Goal: Task Accomplishment & Management: Manage account settings

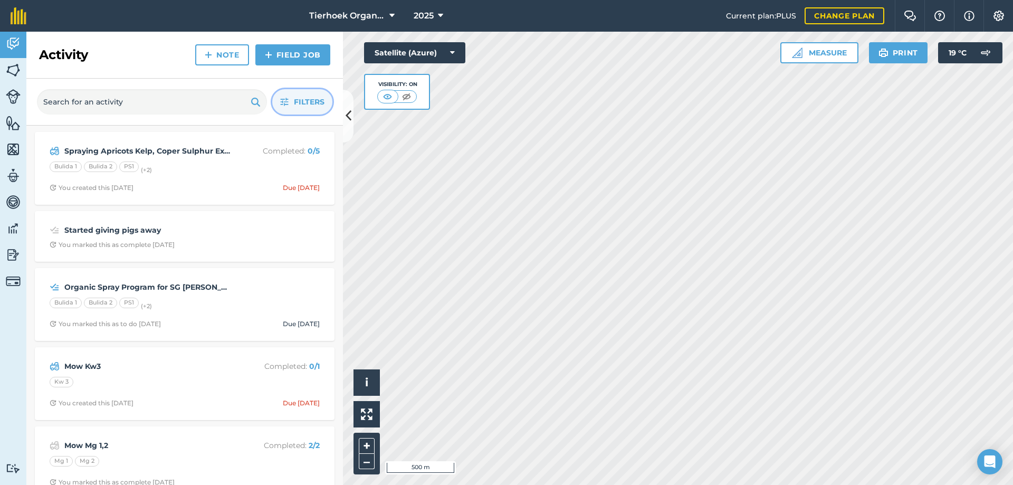
click at [294, 98] on span "Filters" at bounding box center [309, 102] width 31 height 12
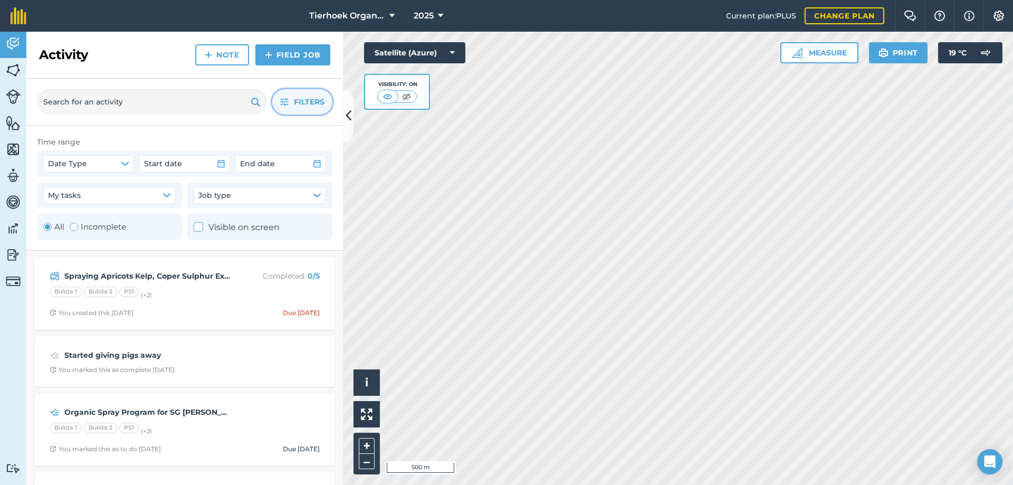
click at [94, 225] on label "Incomplete" at bounding box center [98, 226] width 56 height 13
radio input "false"
radio input "true"
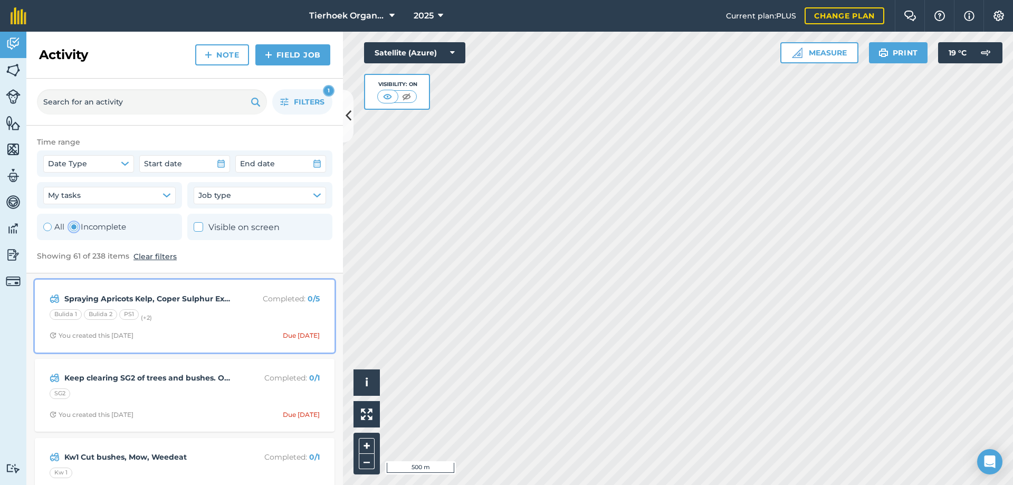
click at [215, 311] on div "Bulida 1 Bulida 2 PS1 (+ 2 )" at bounding box center [185, 316] width 270 height 14
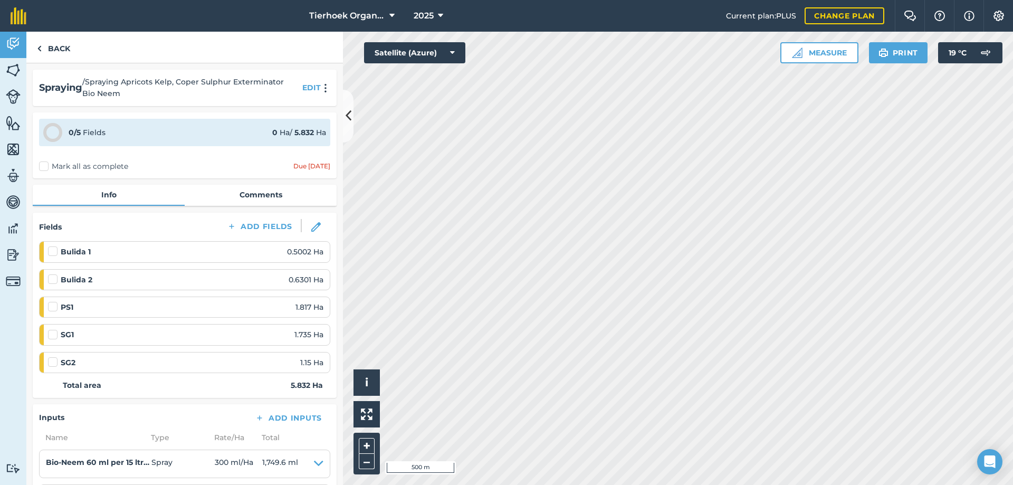
click at [41, 167] on label "Mark all as complete" at bounding box center [83, 166] width 89 height 11
click at [41, 167] on input "Mark all as complete" at bounding box center [42, 164] width 7 height 7
checkbox input "false"
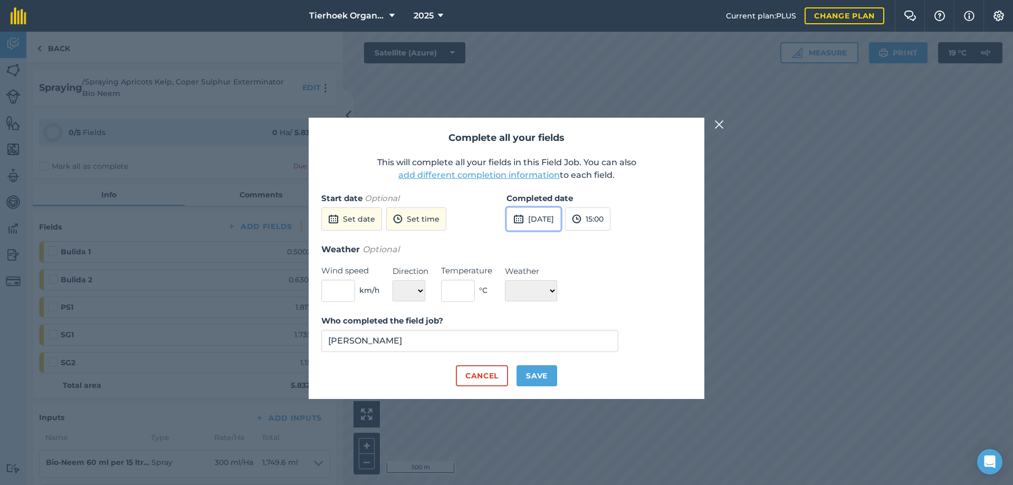
click at [556, 218] on button "[DATE]" at bounding box center [533, 218] width 54 height 23
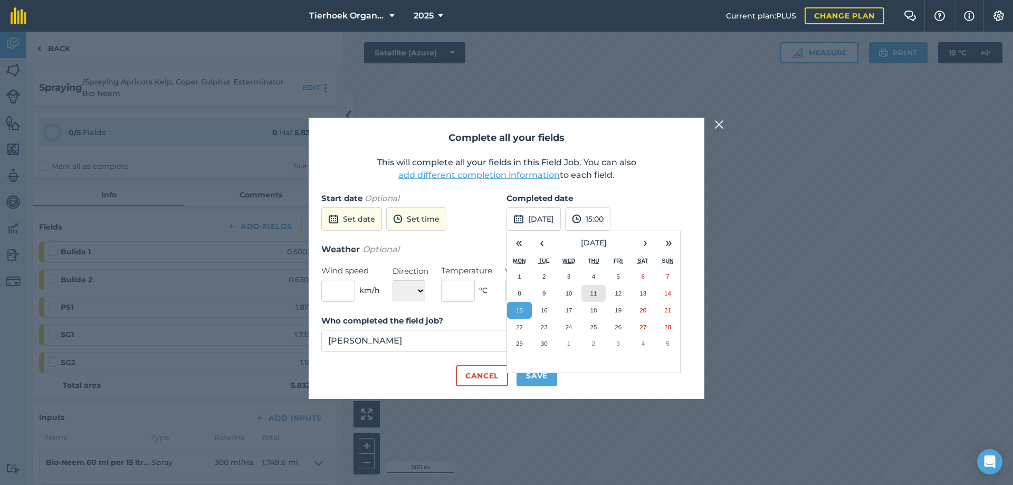
click at [592, 293] on abbr "11" at bounding box center [593, 293] width 7 height 7
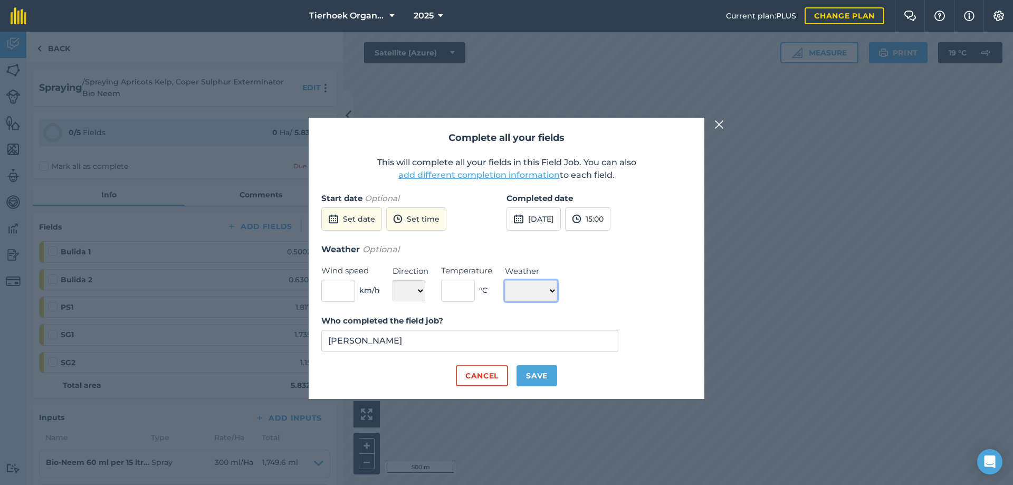
click at [554, 287] on select "☀️ Sunny 🌧 Rainy ⛅️ Cloudy 🌨 Snow ❄️ Icy" at bounding box center [531, 290] width 52 height 21
select select "Sunny"
click at [505, 280] on select "☀️ Sunny 🌧 Rainy ⛅️ Cloudy 🌨 Snow ❄️ Icy" at bounding box center [531, 290] width 52 height 21
click at [537, 377] on button "Save" at bounding box center [536, 375] width 41 height 21
checkbox input "true"
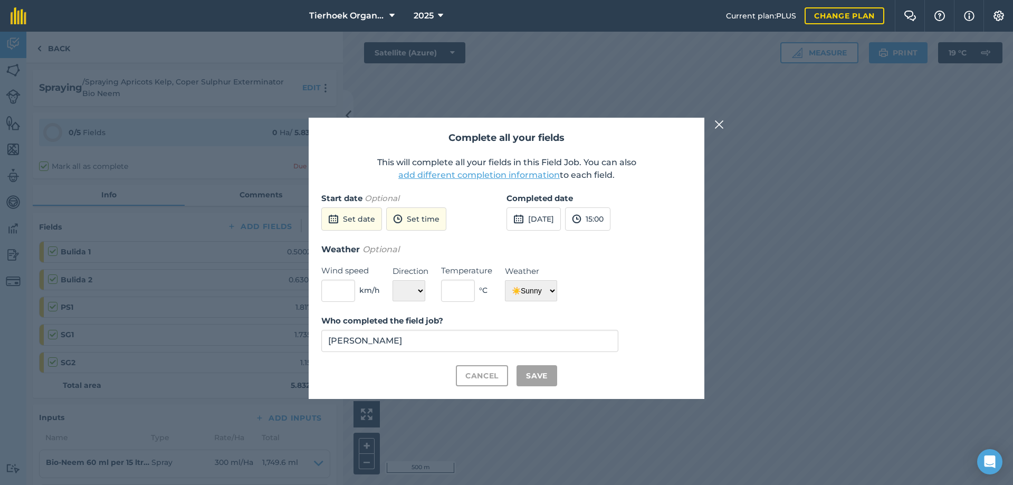
checkbox input "true"
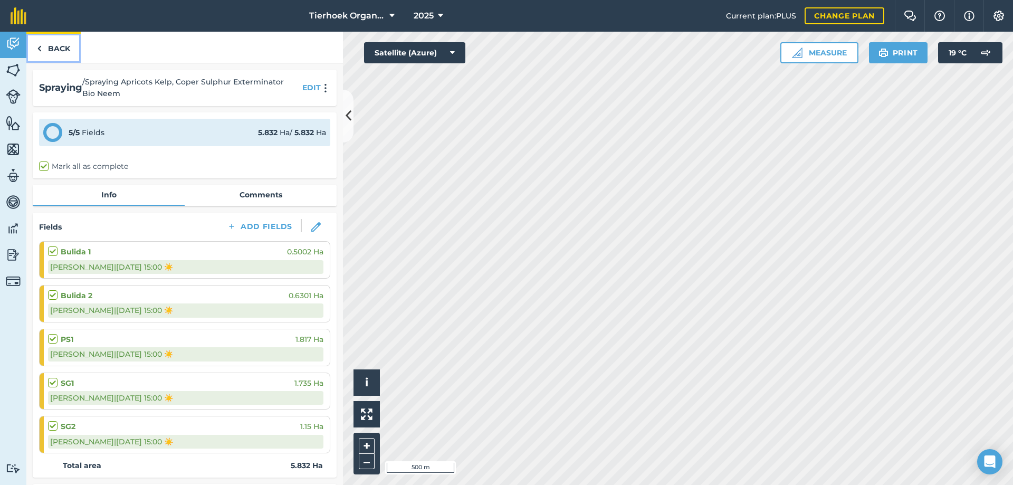
click at [56, 49] on link "Back" at bounding box center [53, 47] width 54 height 31
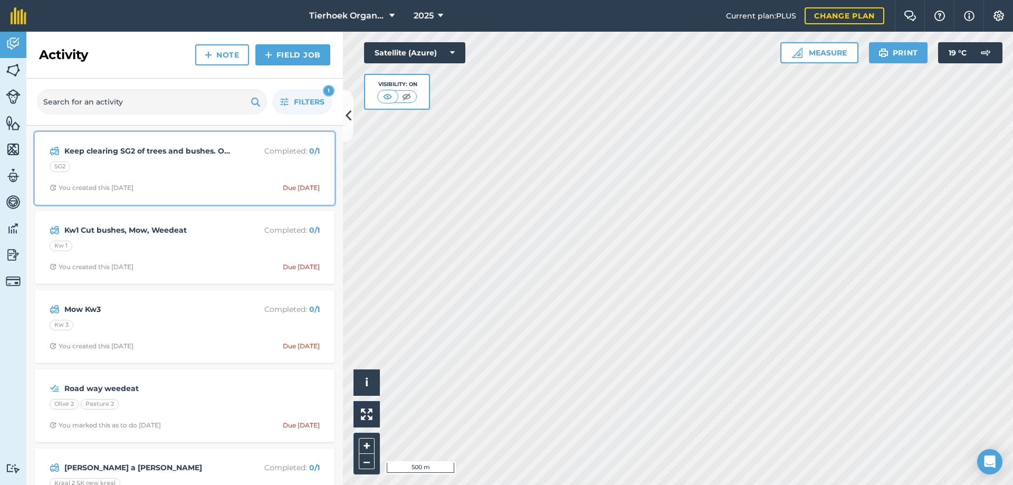
click at [208, 171] on div "SG2" at bounding box center [185, 168] width 270 height 14
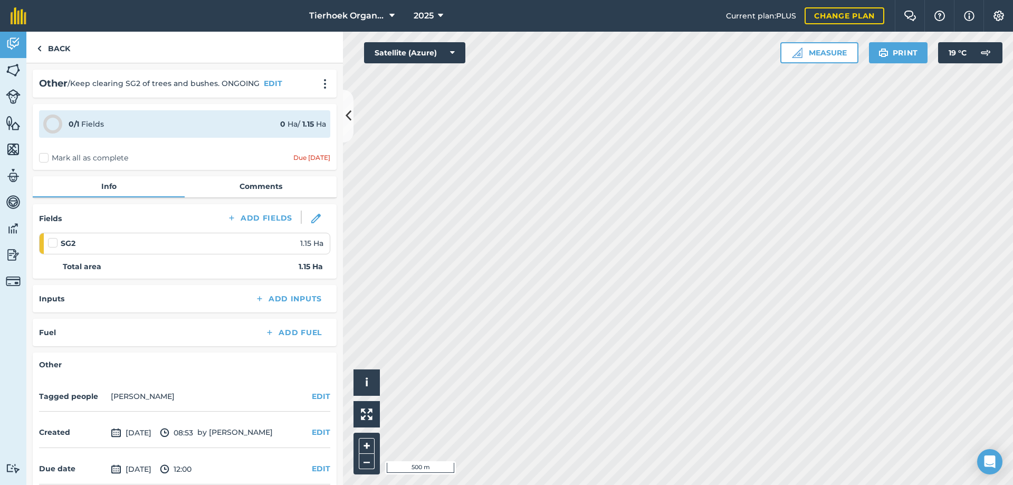
scroll to position [47, 0]
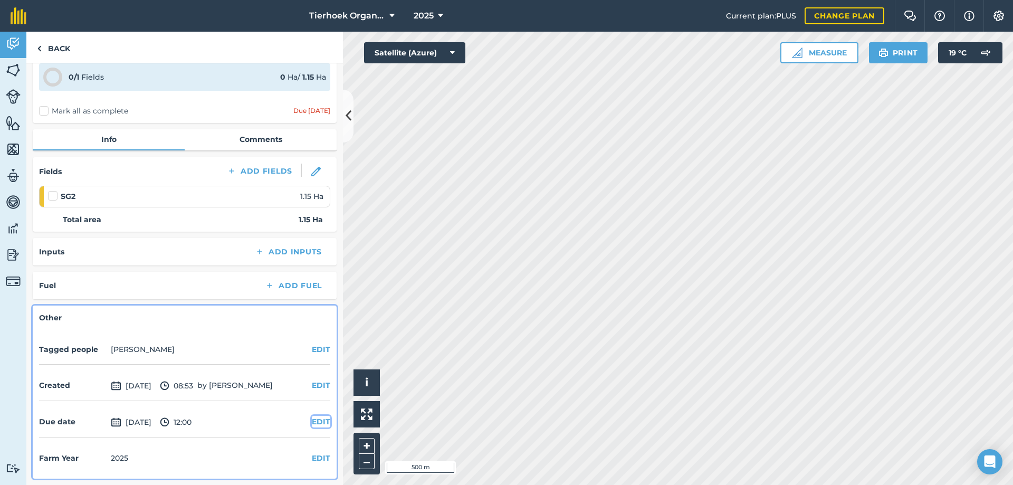
click at [314, 420] on button "EDIT" at bounding box center [321, 422] width 18 height 12
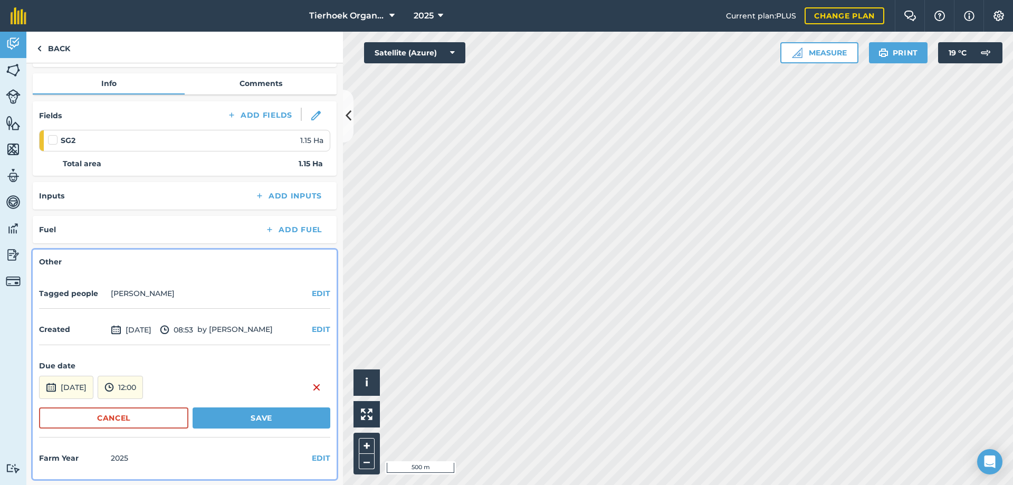
scroll to position [103, 0]
click at [93, 388] on button "[DATE]" at bounding box center [66, 386] width 54 height 23
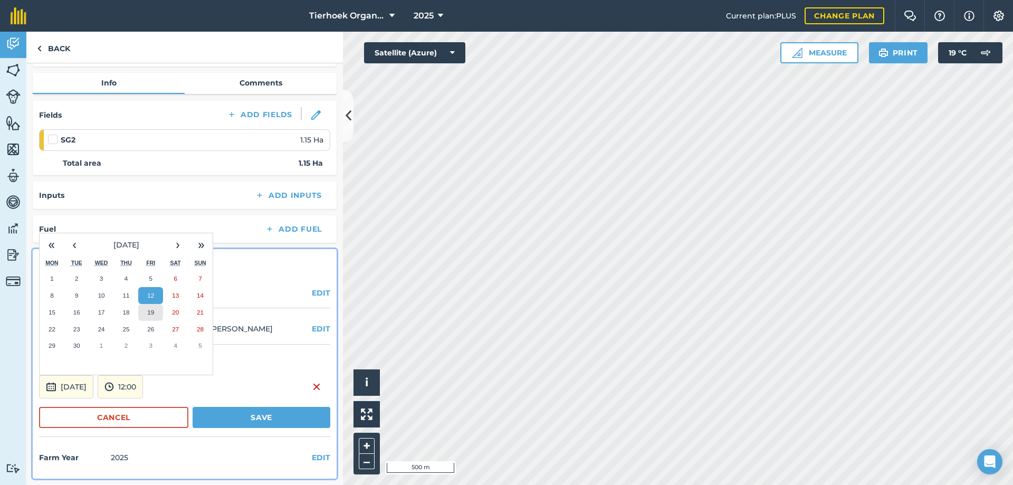
click at [151, 315] on abbr "19" at bounding box center [150, 312] width 7 height 7
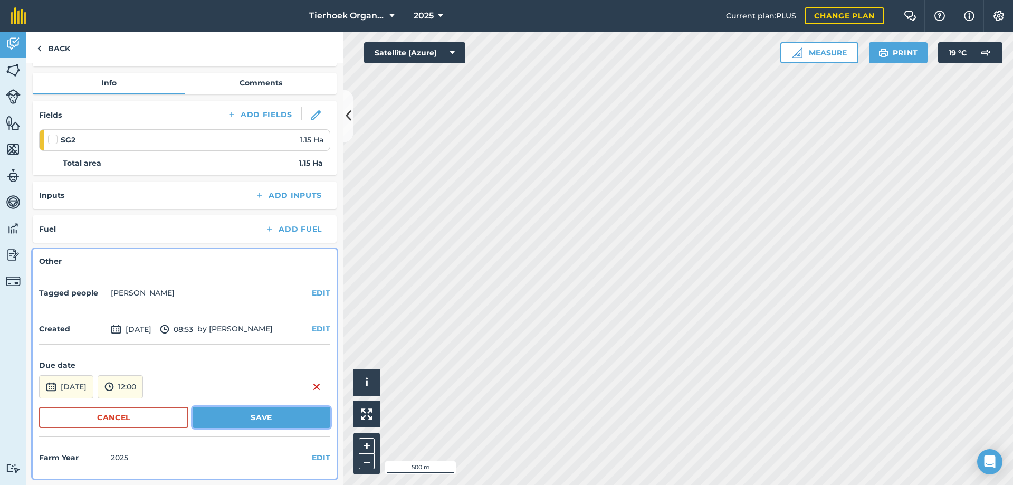
click at [220, 418] on button "Save" at bounding box center [262, 417] width 138 height 21
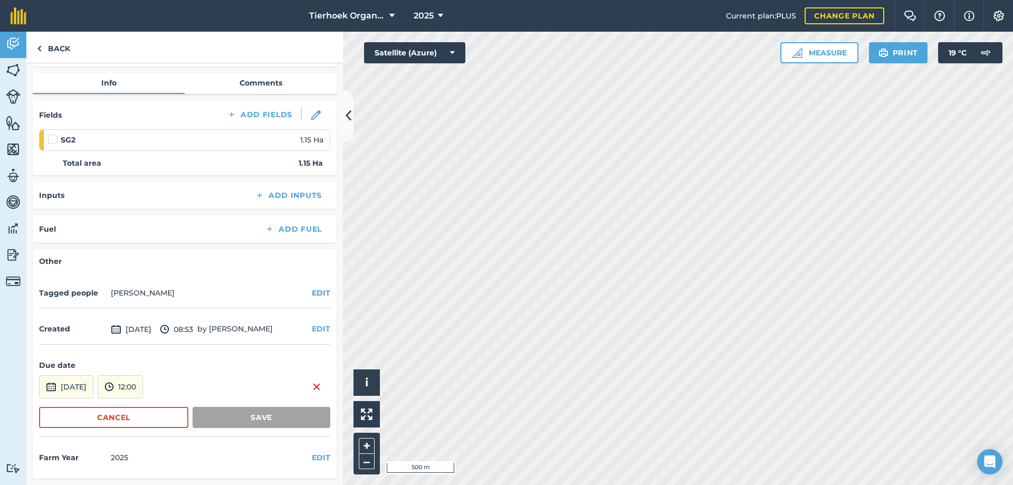
scroll to position [47, 0]
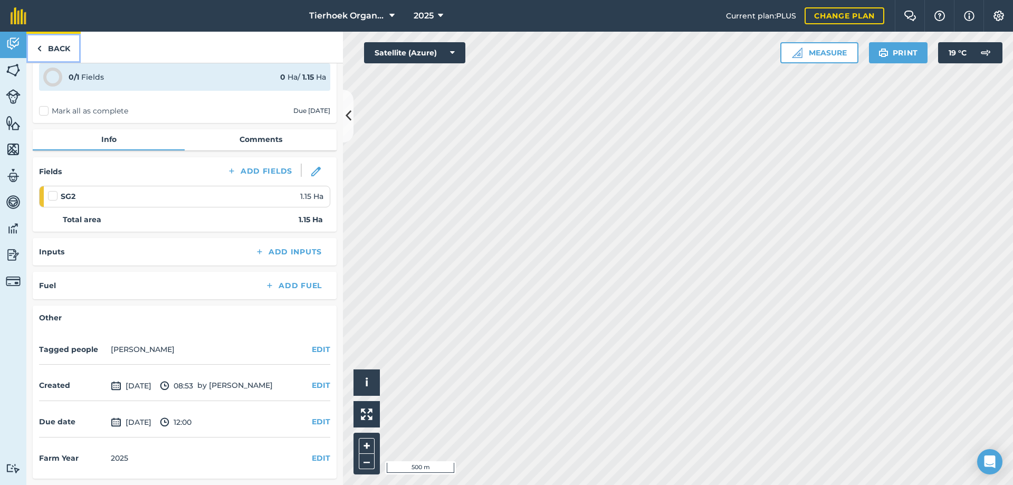
click at [56, 47] on link "Back" at bounding box center [53, 47] width 54 height 31
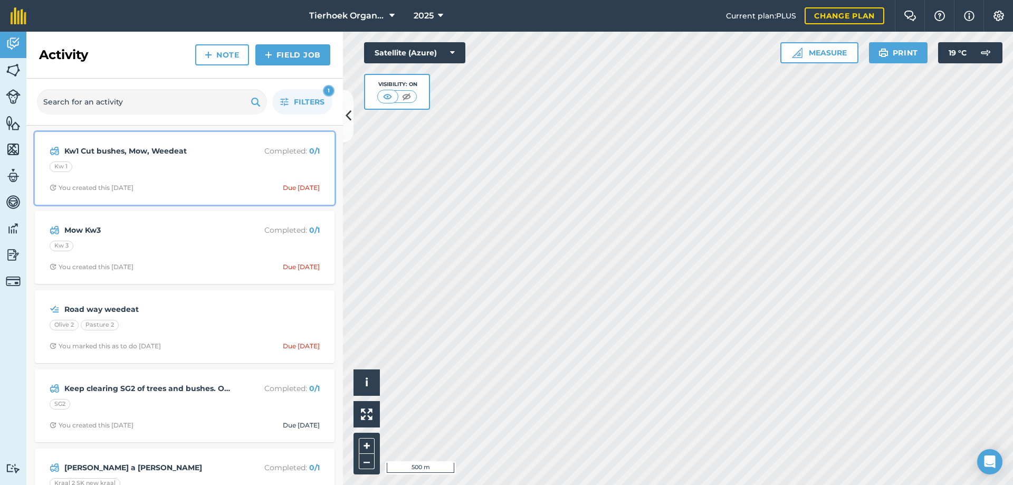
click at [199, 180] on div "Kw1 Cut bushes, Mow, Weedeat Completed : 0 / 1 Kw 1 You created this [DATE] Due…" at bounding box center [184, 168] width 287 height 60
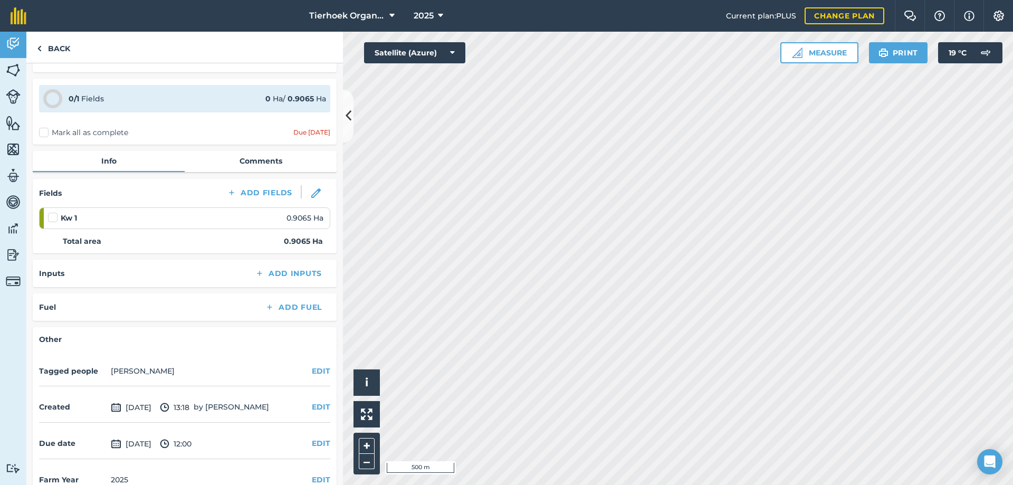
scroll to position [47, 0]
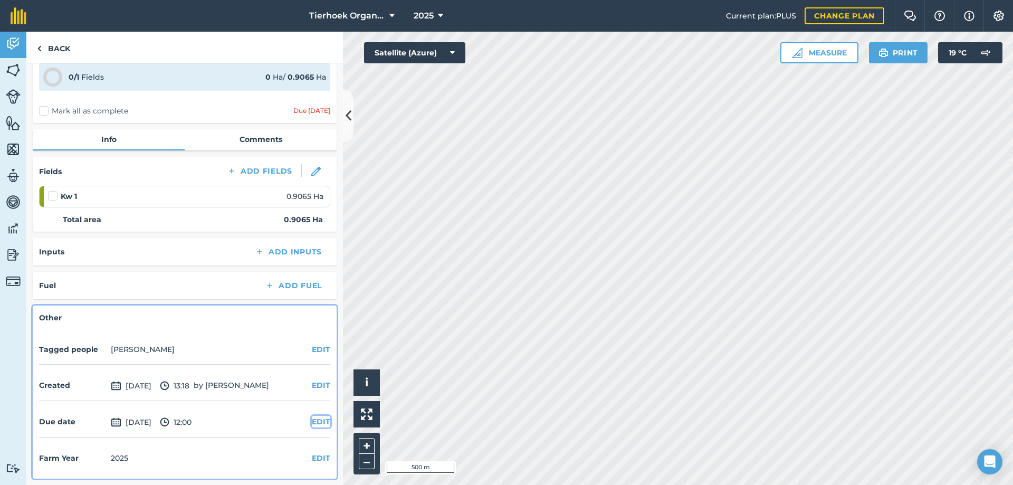
click at [312, 422] on button "EDIT" at bounding box center [321, 422] width 18 height 12
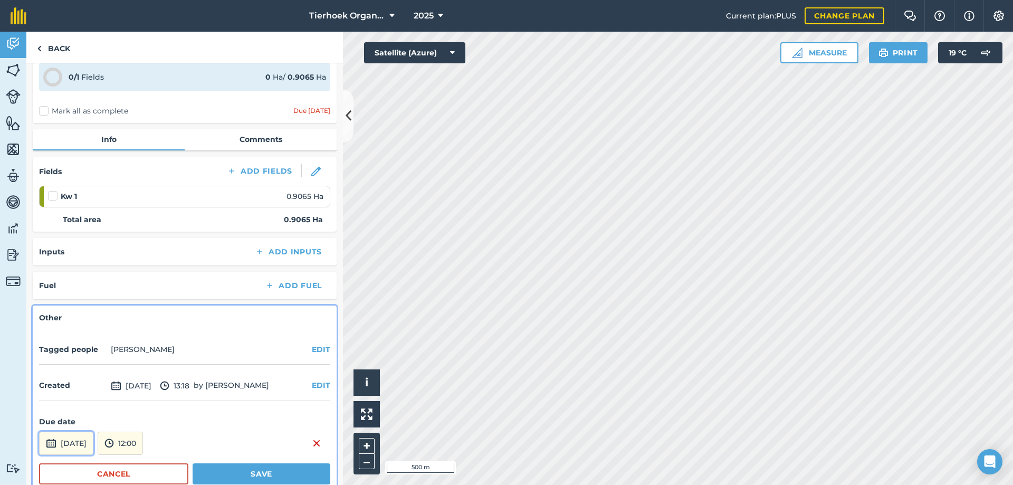
click at [91, 439] on button "[DATE]" at bounding box center [66, 442] width 54 height 23
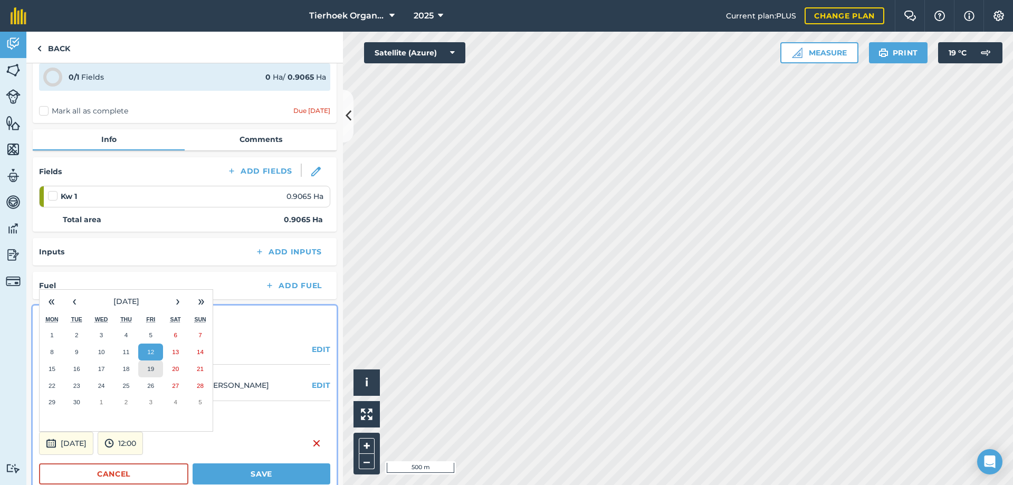
click at [151, 373] on button "19" at bounding box center [150, 368] width 25 height 17
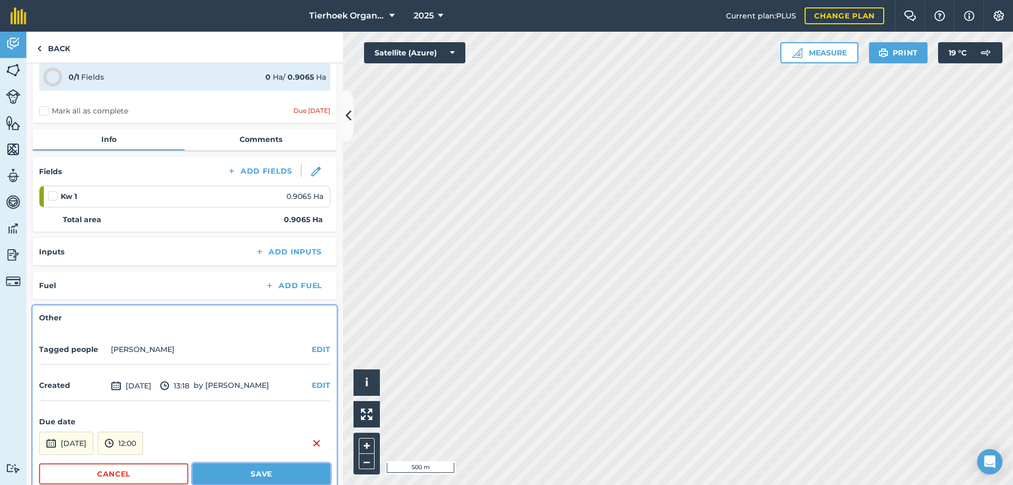
click at [210, 468] on button "Save" at bounding box center [262, 473] width 138 height 21
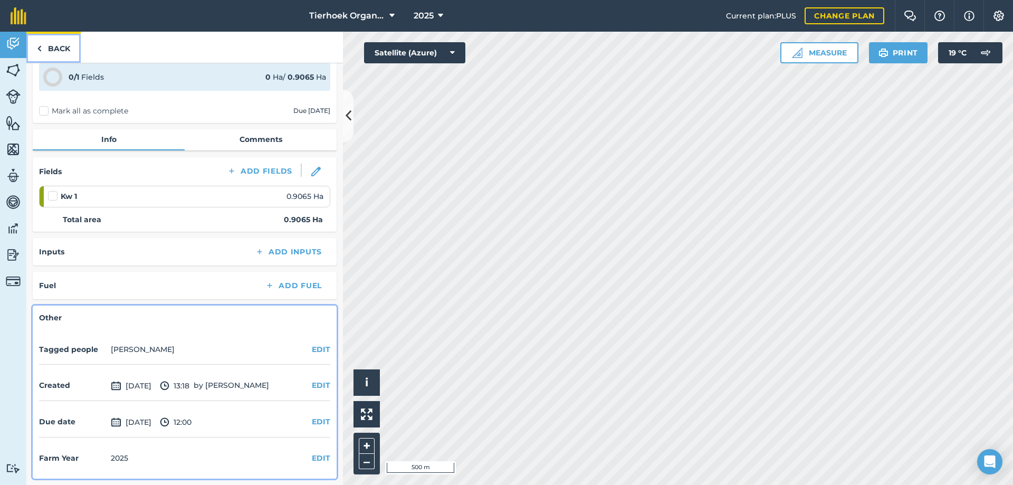
click at [64, 49] on link "Back" at bounding box center [53, 47] width 54 height 31
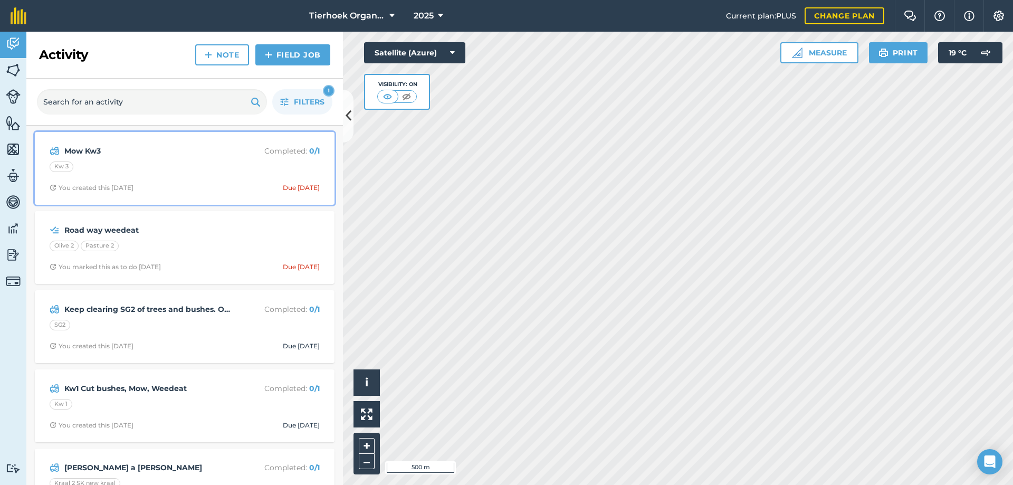
click at [211, 166] on div "Kw 3" at bounding box center [185, 168] width 270 height 14
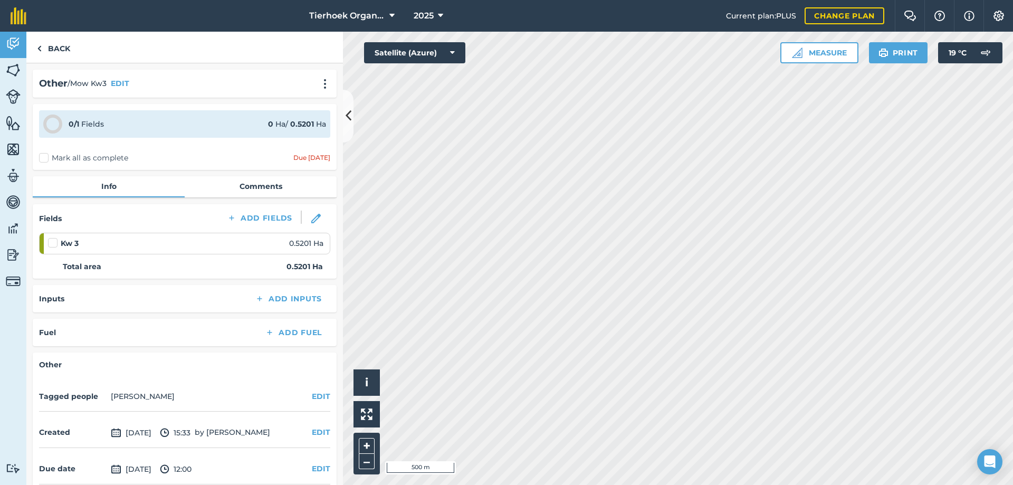
scroll to position [47, 0]
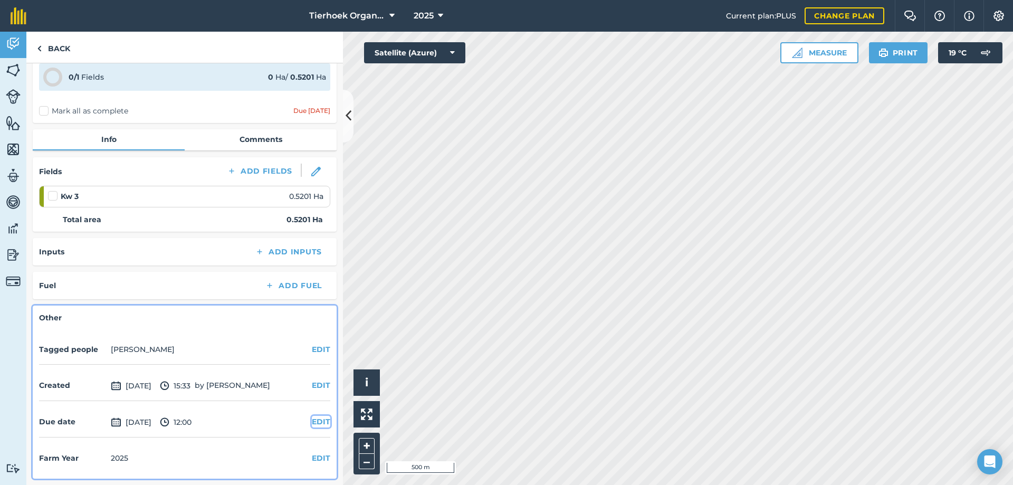
click at [312, 423] on button "EDIT" at bounding box center [321, 422] width 18 height 12
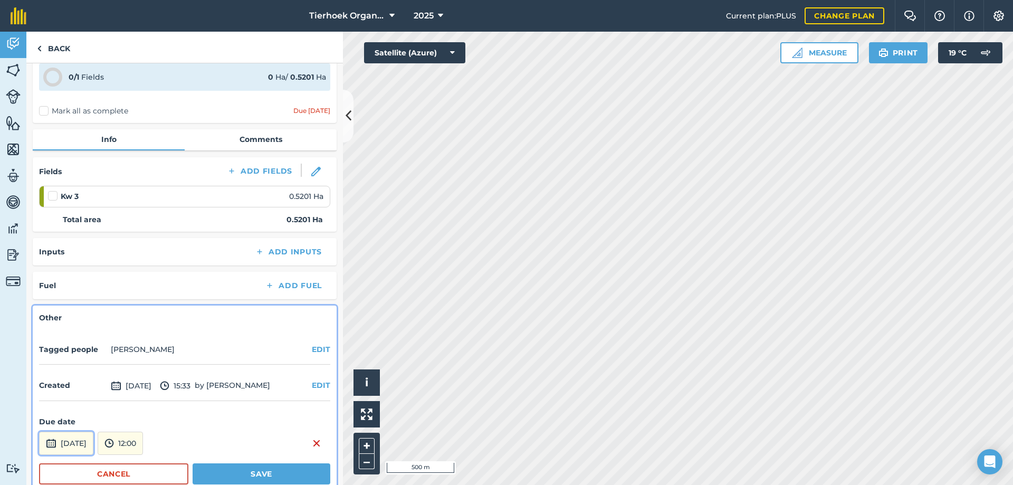
click at [79, 443] on button "[DATE]" at bounding box center [66, 442] width 54 height 23
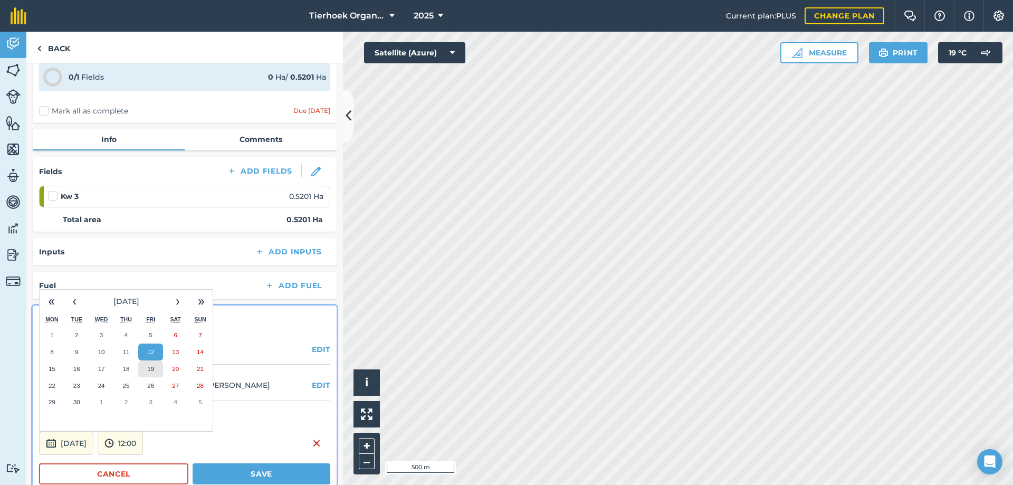
click at [145, 368] on button "19" at bounding box center [150, 368] width 25 height 17
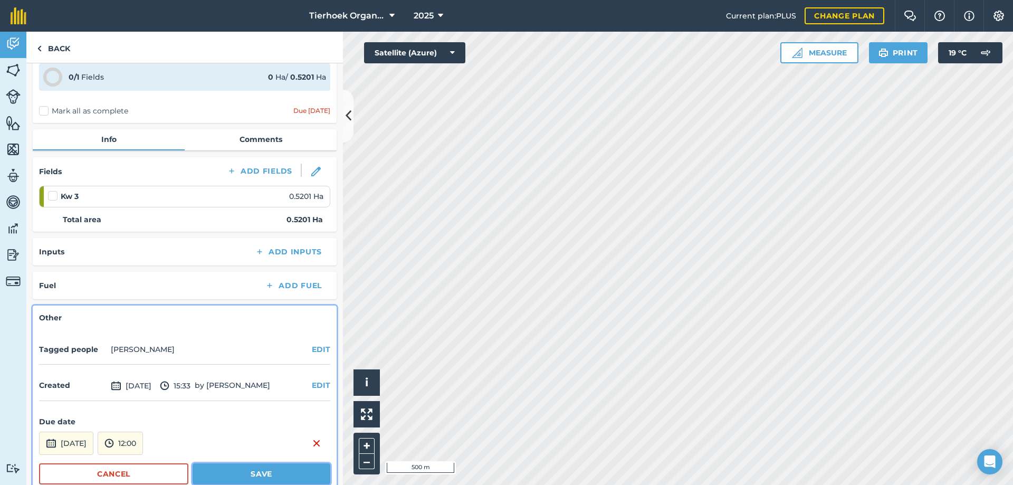
click at [209, 478] on button "Save" at bounding box center [262, 473] width 138 height 21
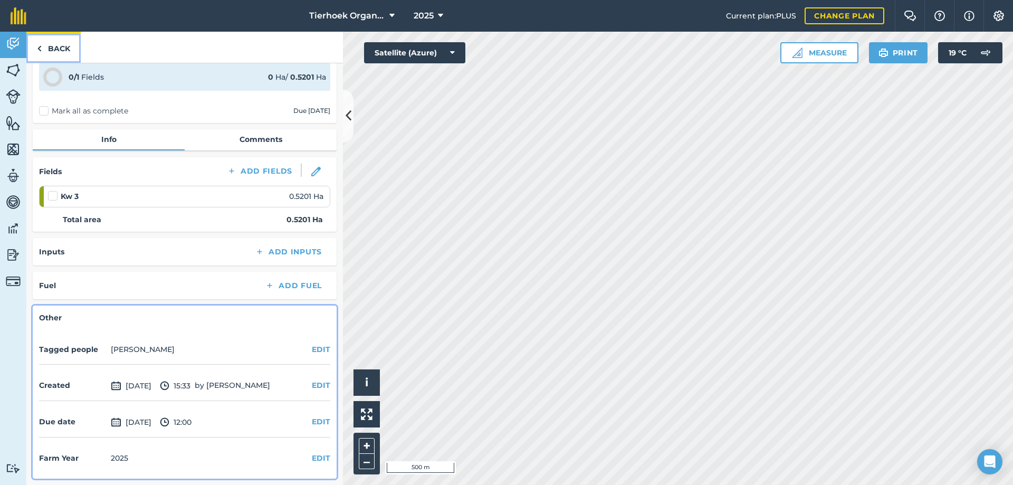
click at [61, 46] on link "Back" at bounding box center [53, 47] width 54 height 31
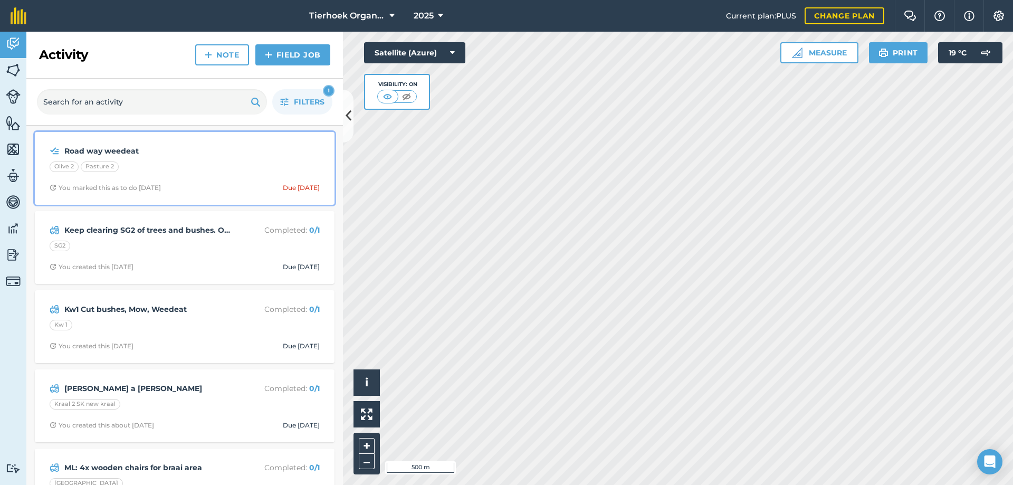
click at [205, 171] on div "Olive 2 Pasture 2" at bounding box center [185, 168] width 270 height 14
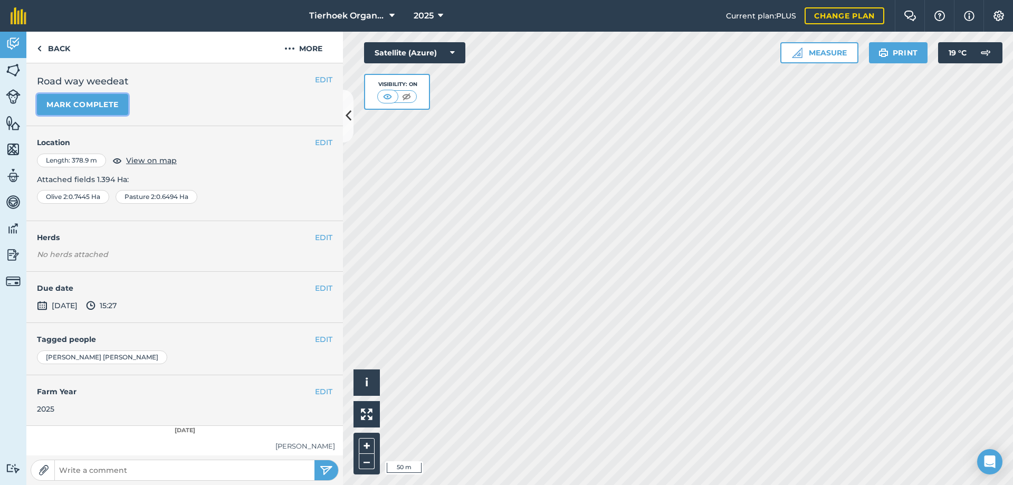
click at [66, 104] on button "Mark complete" at bounding box center [82, 104] width 91 height 21
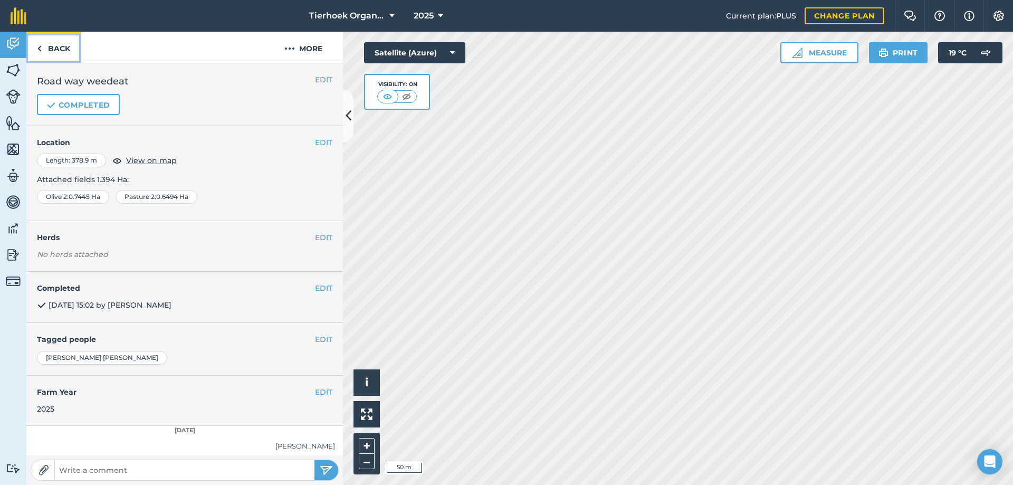
click at [51, 49] on link "Back" at bounding box center [53, 47] width 54 height 31
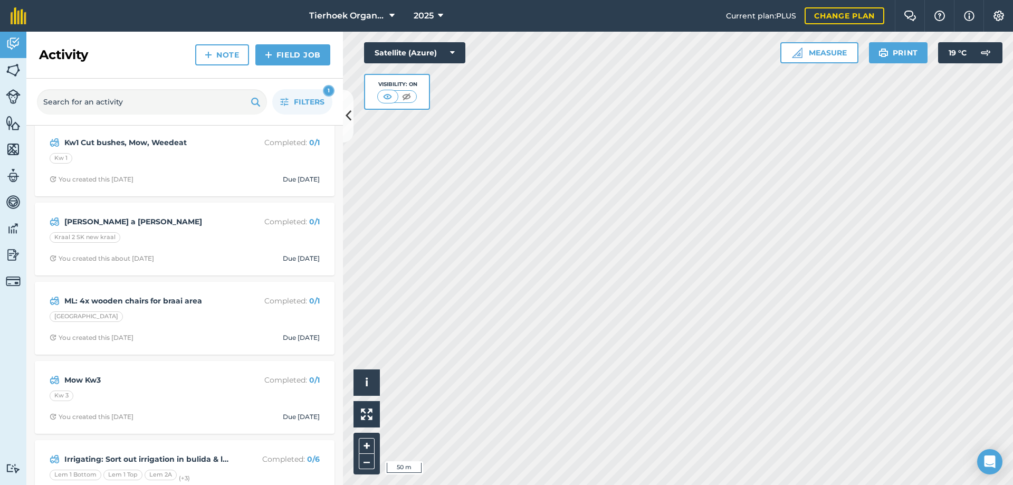
scroll to position [105, 0]
